Goal: Information Seeking & Learning: Learn about a topic

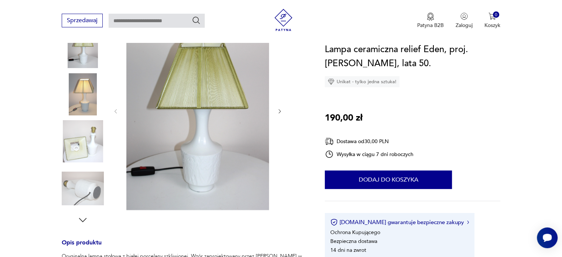
click at [278, 111] on icon "button" at bounding box center [280, 111] width 6 height 6
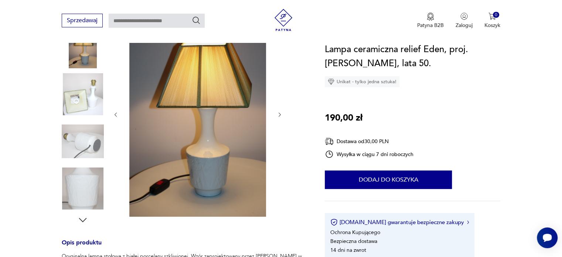
click at [278, 112] on icon "button" at bounding box center [280, 115] width 6 height 6
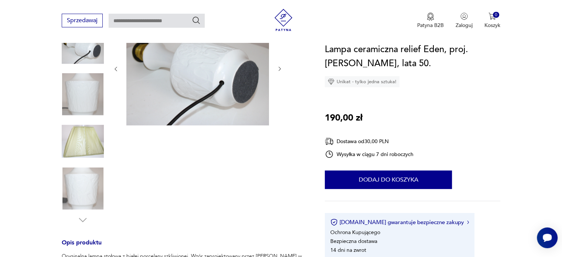
click at [278, 111] on div at bounding box center [198, 69] width 170 height 116
click at [237, 77] on img at bounding box center [197, 68] width 143 height 114
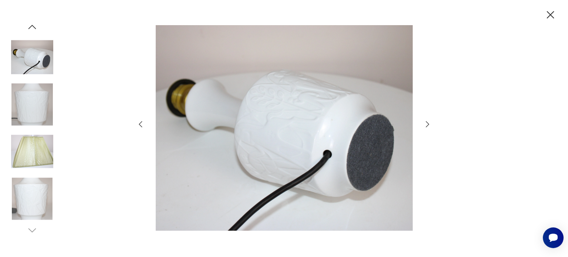
click at [392, 127] on icon "button" at bounding box center [427, 124] width 9 height 9
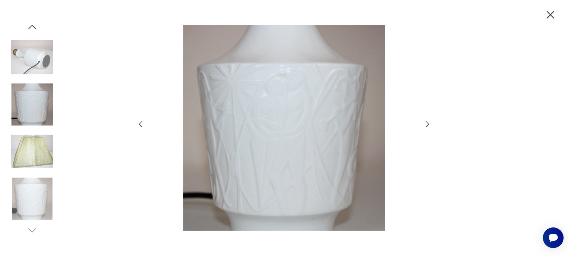
click at [392, 127] on icon "button" at bounding box center [427, 124] width 3 height 6
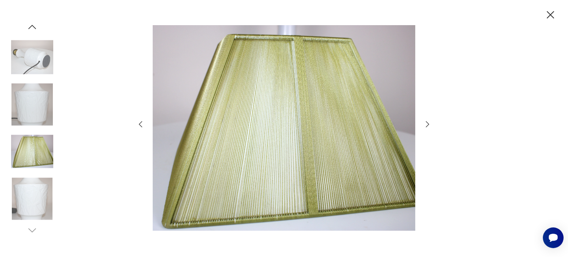
click at [392, 127] on icon "button" at bounding box center [427, 124] width 3 height 6
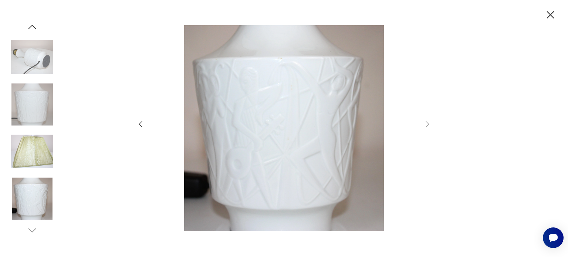
click at [140, 124] on icon "button" at bounding box center [140, 124] width 9 height 9
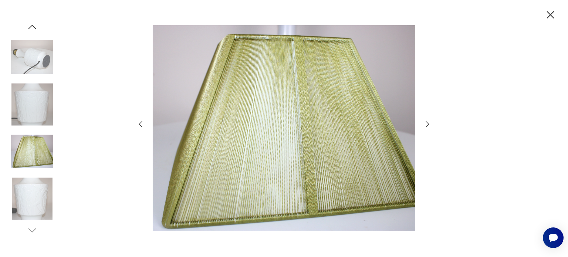
click at [140, 124] on icon "button" at bounding box center [140, 124] width 9 height 9
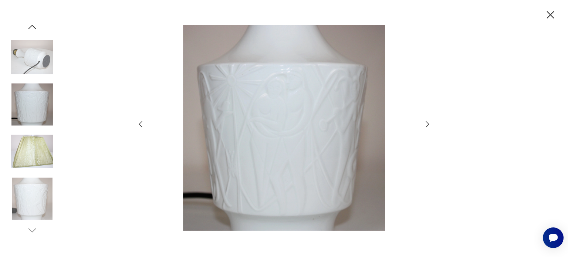
click at [140, 124] on icon "button" at bounding box center [140, 124] width 9 height 9
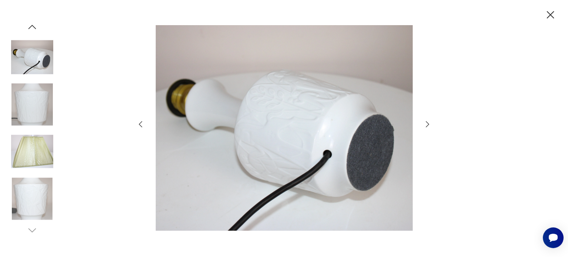
click at [140, 124] on icon "button" at bounding box center [140, 124] width 9 height 9
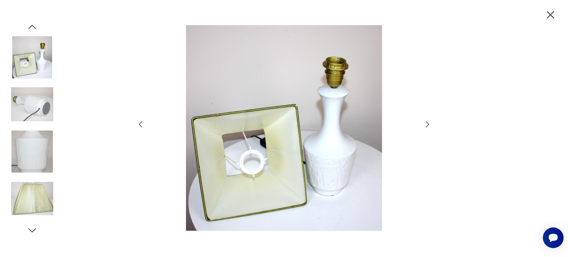
click at [140, 124] on icon "button" at bounding box center [140, 124] width 9 height 9
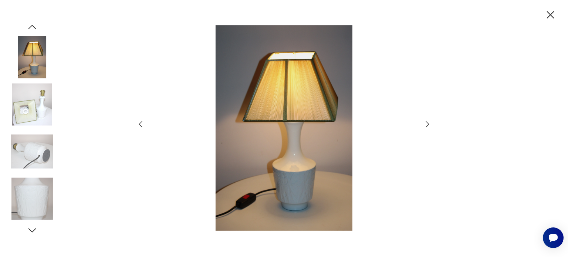
click at [140, 124] on icon "button" at bounding box center [140, 124] width 9 height 9
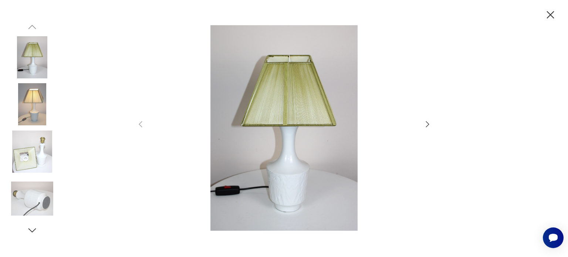
drag, startPoint x: 550, startPoint y: 16, endPoint x: 314, endPoint y: 100, distance: 250.9
click at [392, 16] on icon "button" at bounding box center [550, 14] width 7 height 7
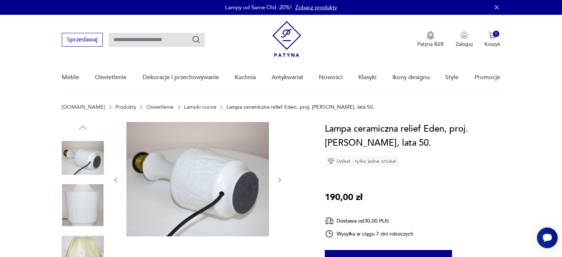
click at [77, 175] on img at bounding box center [83, 158] width 42 height 42
click at [118, 179] on icon "button" at bounding box center [116, 180] width 6 height 6
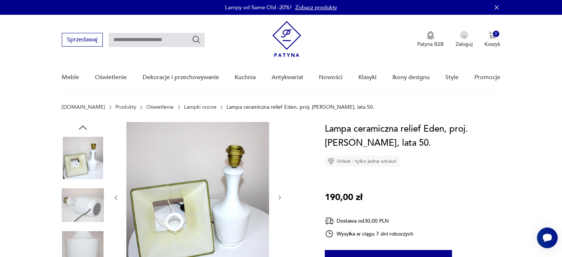
click at [118, 179] on div at bounding box center [198, 197] width 170 height 151
click at [114, 192] on div at bounding box center [198, 197] width 170 height 151
click at [114, 199] on icon "button" at bounding box center [116, 197] width 6 height 6
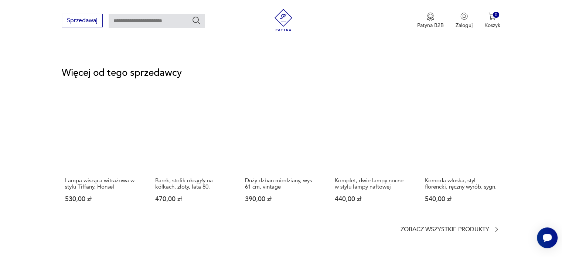
scroll to position [924, 0]
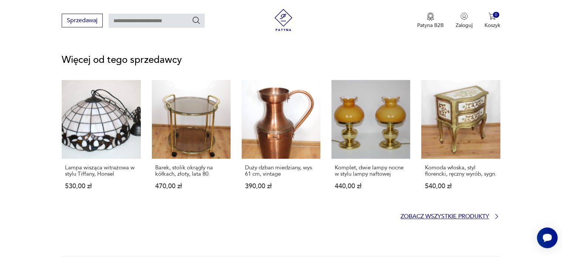
click at [392, 217] on p "Zobacz wszystkie produkty" at bounding box center [445, 216] width 89 height 5
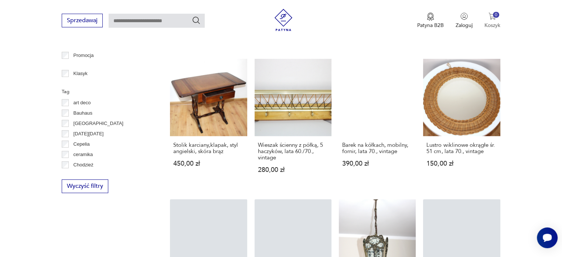
scroll to position [472, 0]
